Goal: Task Accomplishment & Management: Use online tool/utility

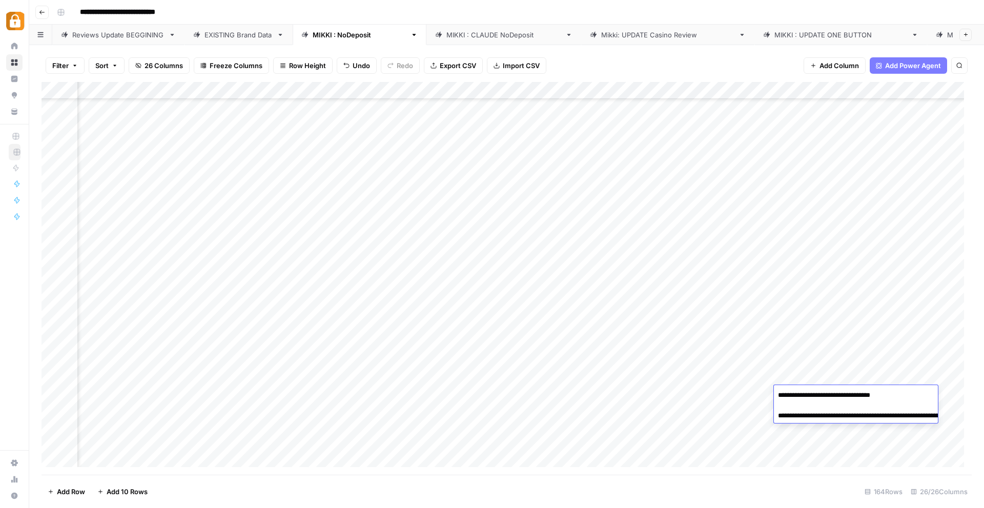
scroll to position [2187, 1758]
click at [108, 31] on div "Reviews Update BEGGINING" at bounding box center [118, 35] width 92 height 10
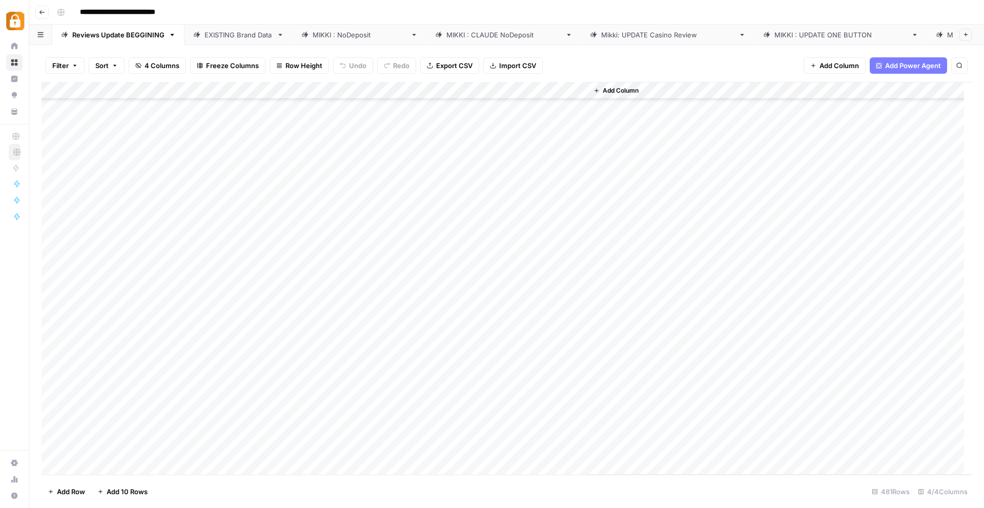
scroll to position [8021, 0]
click at [106, 464] on div "Add Column" at bounding box center [507, 278] width 930 height 393
click at [114, 430] on div "Add Column" at bounding box center [507, 278] width 930 height 393
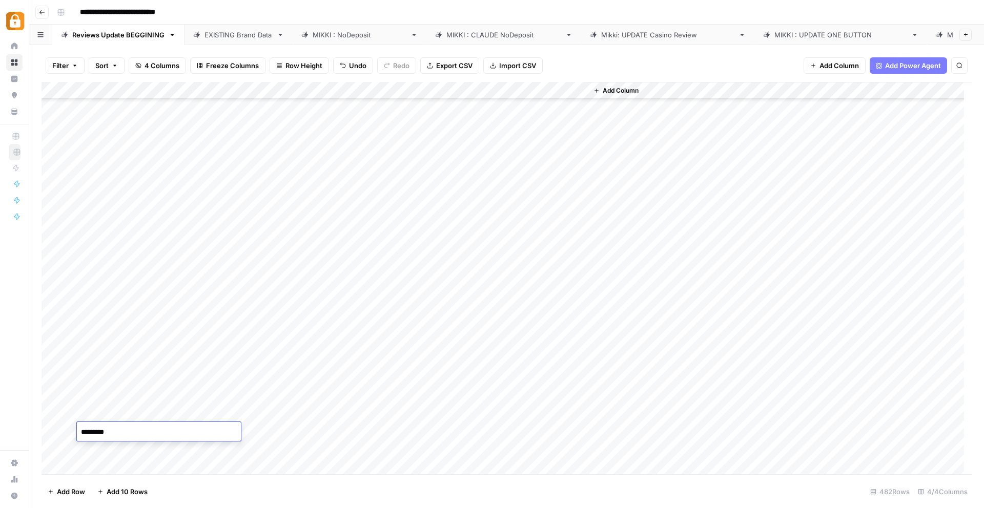
type textarea "*********"
click at [188, 429] on textarea "*********" at bounding box center [159, 432] width 164 height 14
click at [189, 431] on textarea "*********" at bounding box center [159, 432] width 164 height 14
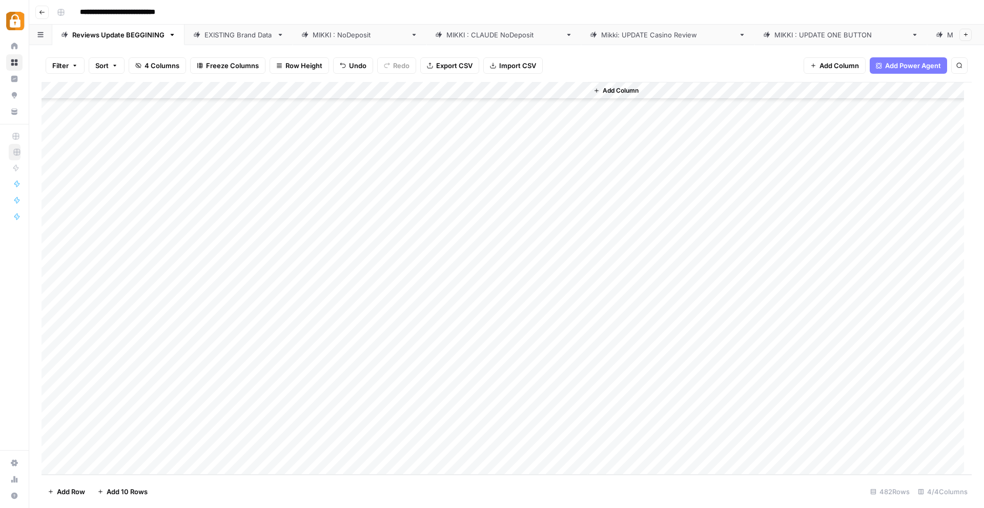
click at [207, 456] on div "Add Column" at bounding box center [507, 278] width 930 height 393
click at [208, 428] on div "Add Column" at bounding box center [507, 278] width 930 height 393
type textarea "**********"
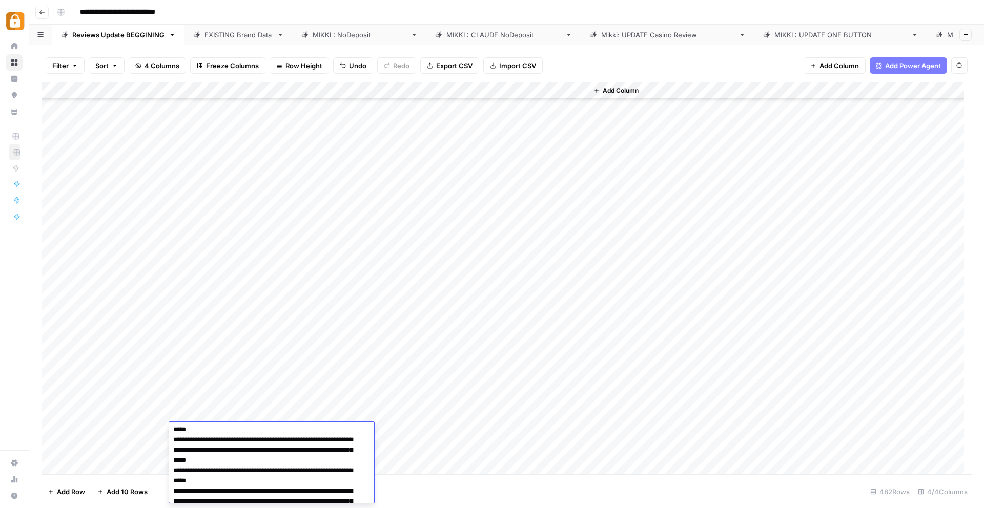
scroll to position [0, 0]
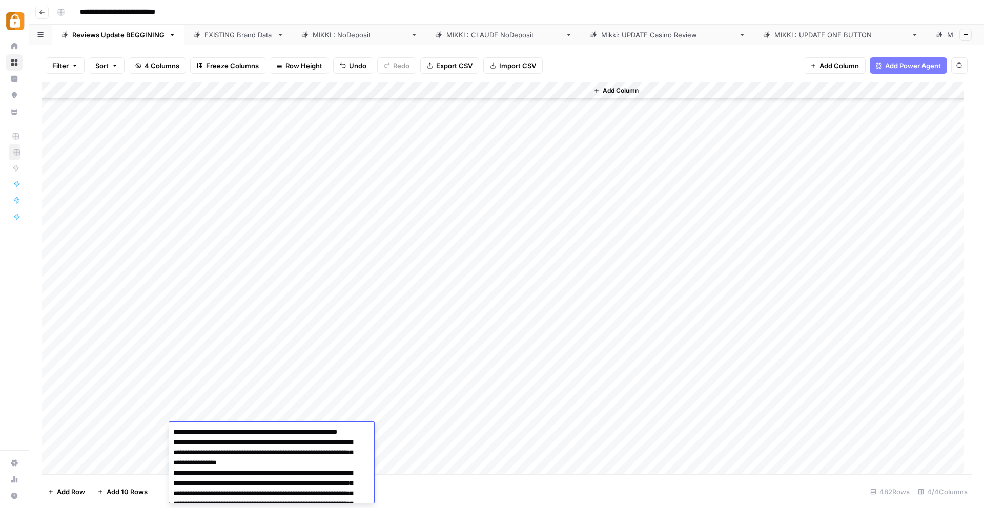
click at [424, 438] on div "Add Column" at bounding box center [507, 278] width 930 height 393
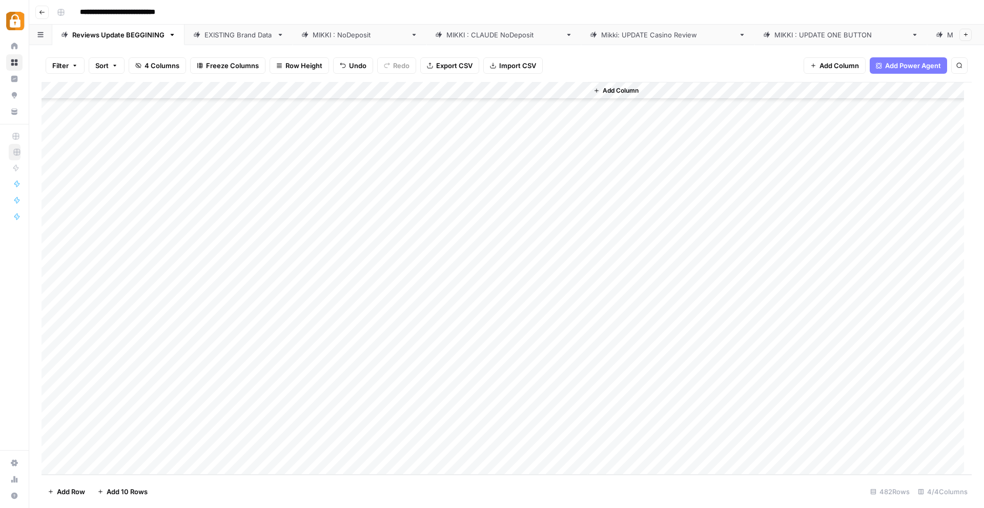
click at [161, 451] on div "Add Column" at bounding box center [507, 278] width 930 height 393
click at [104, 449] on div "Add Column" at bounding box center [507, 278] width 930 height 393
type textarea "********"
click at [251, 446] on div "Add Column" at bounding box center [507, 278] width 930 height 393
click at [174, 450] on div "Add Column" at bounding box center [507, 278] width 930 height 393
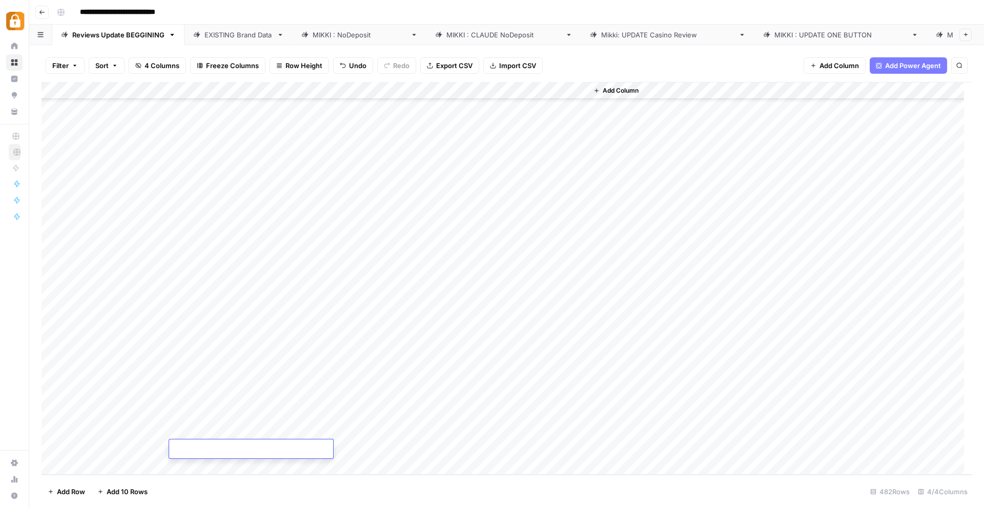
type textarea "**********"
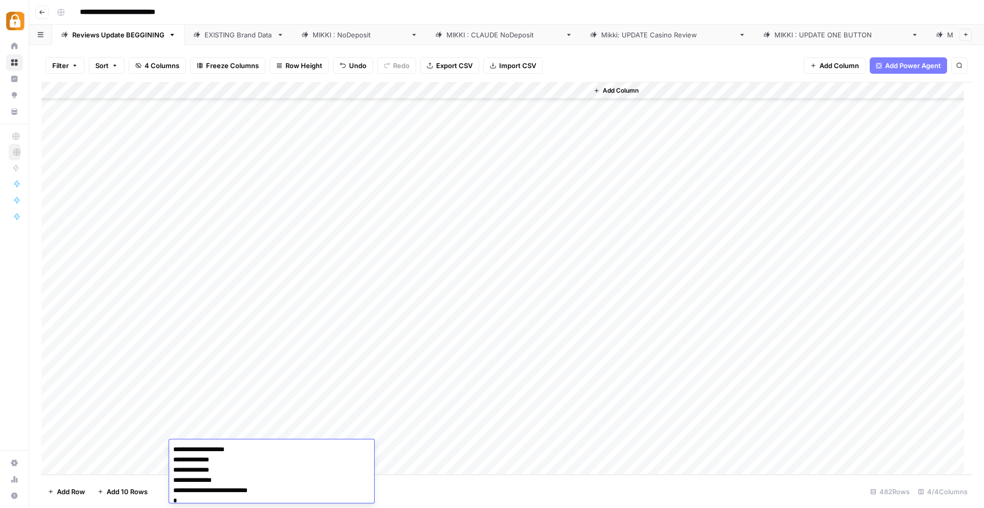
scroll to position [760, 0]
click at [407, 452] on div "Add Column" at bounding box center [507, 278] width 930 height 393
drag, startPoint x: 100, startPoint y: 431, endPoint x: 98, endPoint y: 449, distance: 18.0
click at [98, 449] on div "Add Column" at bounding box center [507, 278] width 930 height 393
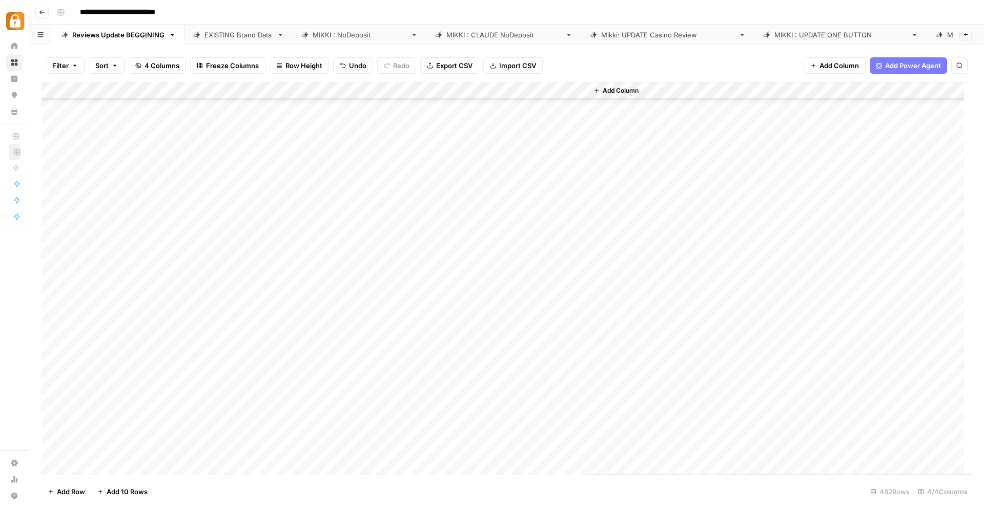
click at [320, 37] on link "[PERSON_NAME] : NoDeposit" at bounding box center [360, 35] width 134 height 20
click at [91, 456] on div "Add Column" at bounding box center [507, 278] width 930 height 393
click at [89, 459] on div "Add Column" at bounding box center [507, 278] width 930 height 393
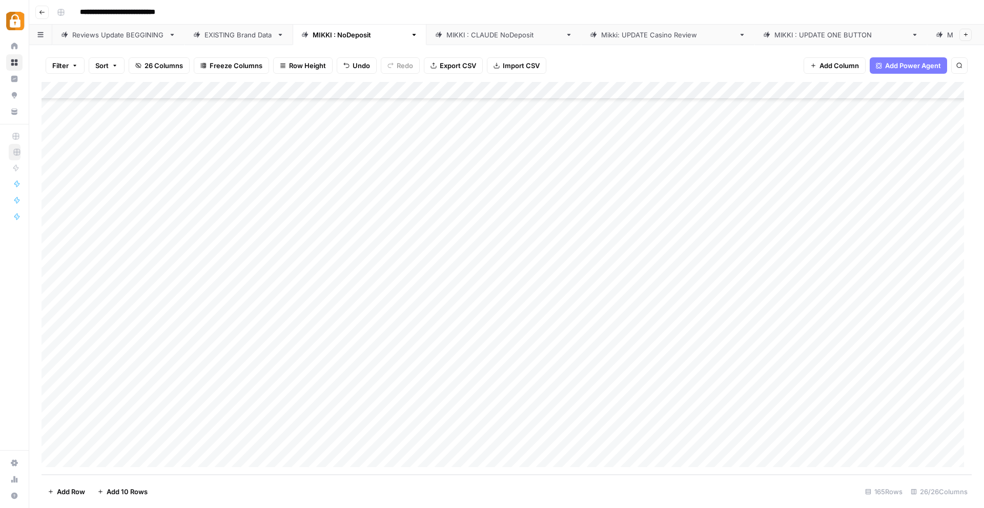
scroll to position [2541, 0]
click at [378, 418] on div "Add Column" at bounding box center [507, 278] width 930 height 393
click at [371, 437] on div "Add Column" at bounding box center [507, 278] width 930 height 393
click at [369, 423] on div "Add Column" at bounding box center [507, 278] width 930 height 393
click at [311, 427] on div "Add Column" at bounding box center [507, 278] width 930 height 393
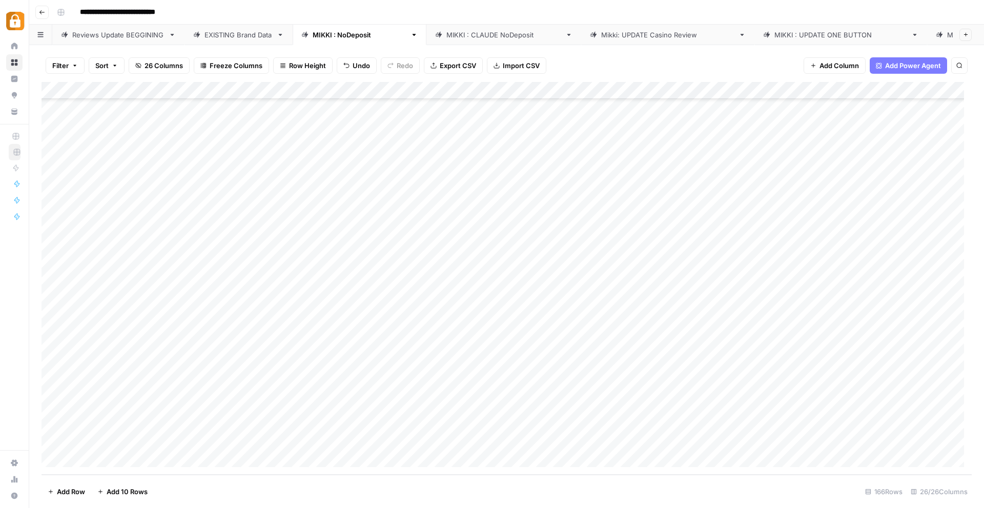
drag, startPoint x: 178, startPoint y: 400, endPoint x: 316, endPoint y: 409, distance: 138.6
click at [316, 409] on div "Add Column" at bounding box center [507, 278] width 930 height 393
drag, startPoint x: 347, startPoint y: 415, endPoint x: 346, endPoint y: 440, distance: 25.1
click at [346, 440] on div "Add Column" at bounding box center [507, 278] width 930 height 393
drag, startPoint x: 645, startPoint y: 399, endPoint x: 816, endPoint y: 413, distance: 171.7
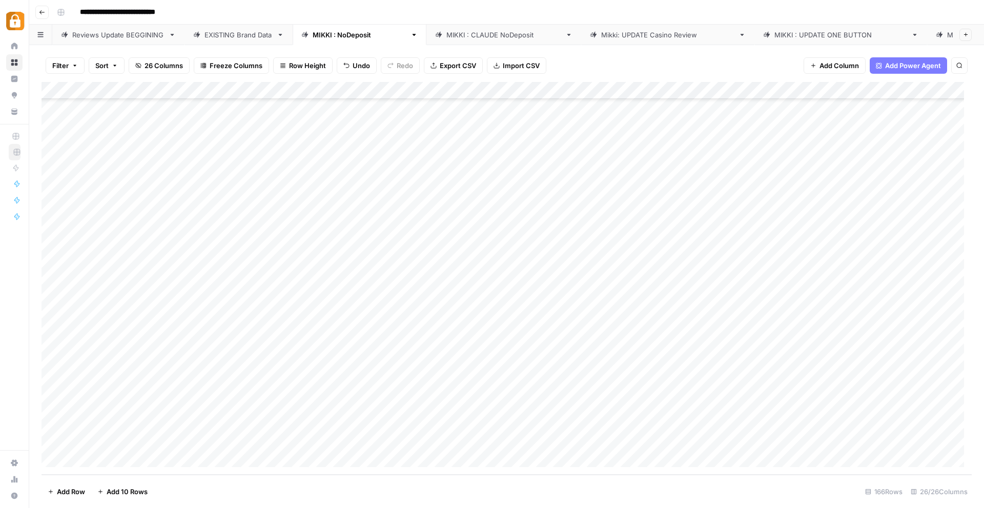
click at [816, 413] on div "Add Column" at bounding box center [507, 278] width 930 height 393
drag, startPoint x: 865, startPoint y: 414, endPoint x: 863, endPoint y: 439, distance: 24.7
click at [863, 439] on div "Add Column" at bounding box center [507, 278] width 930 height 393
click at [950, 422] on div "Add Column" at bounding box center [507, 278] width 930 height 393
click at [955, 441] on div "Add Column" at bounding box center [507, 278] width 930 height 393
